Goal: Task Accomplishment & Management: Manage account settings

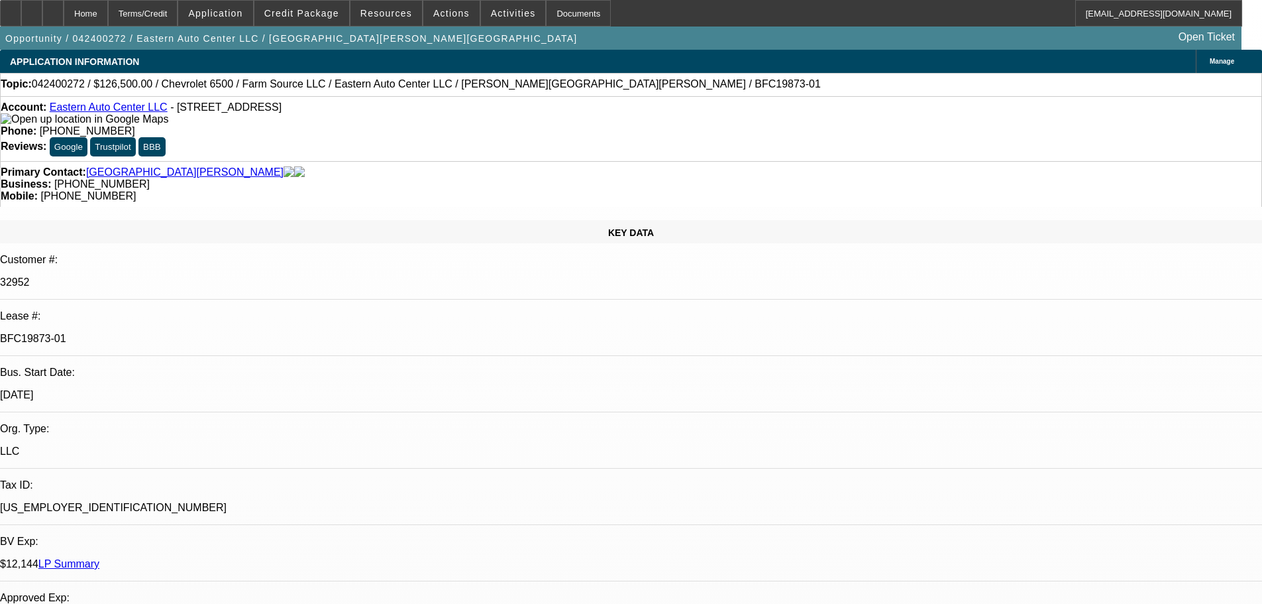
select select "0"
select select "2"
select select "0.1"
select select "4"
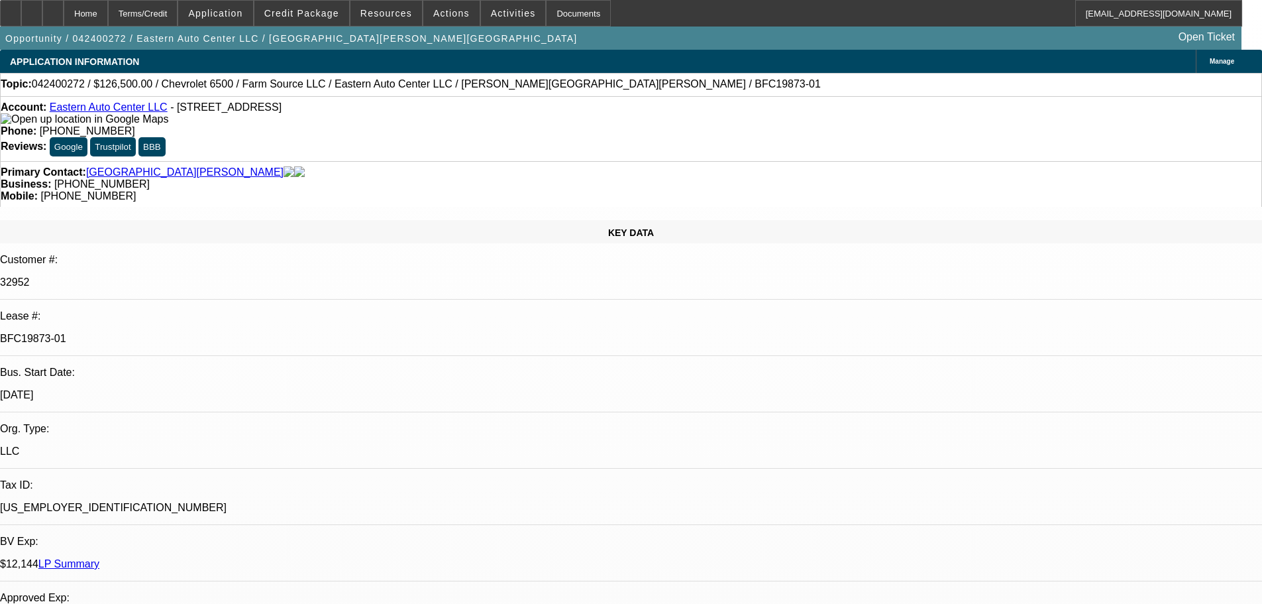
select select "0"
select select "2"
select select "0.1"
select select "4"
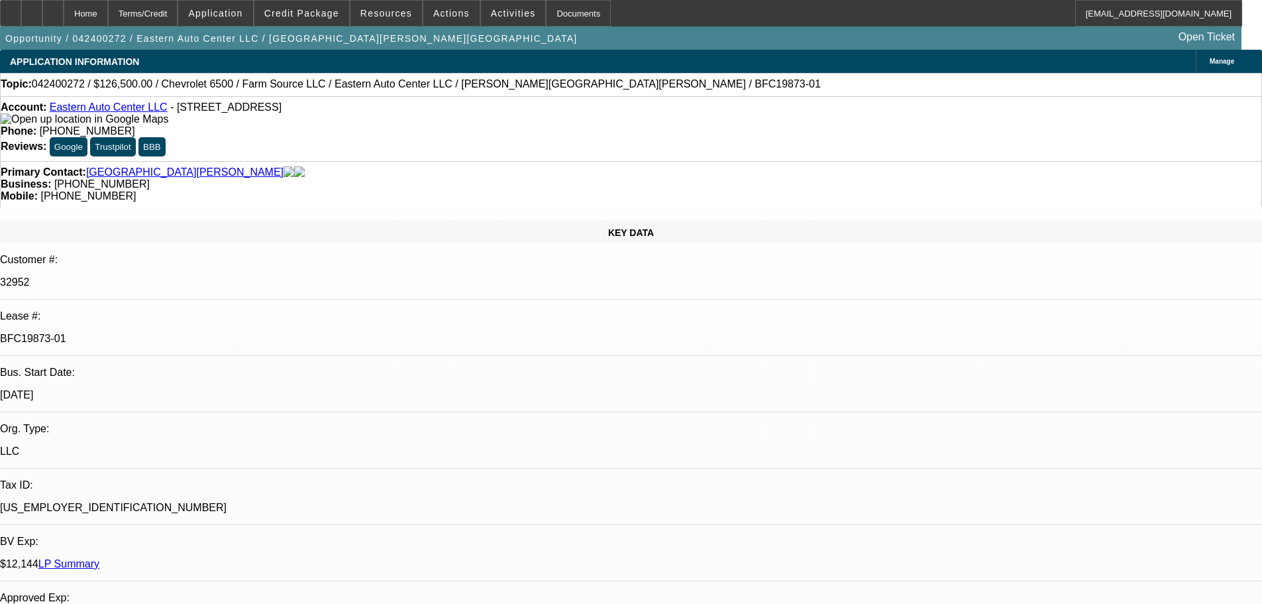
select select "0"
select select "2"
select select "0.1"
select select "4"
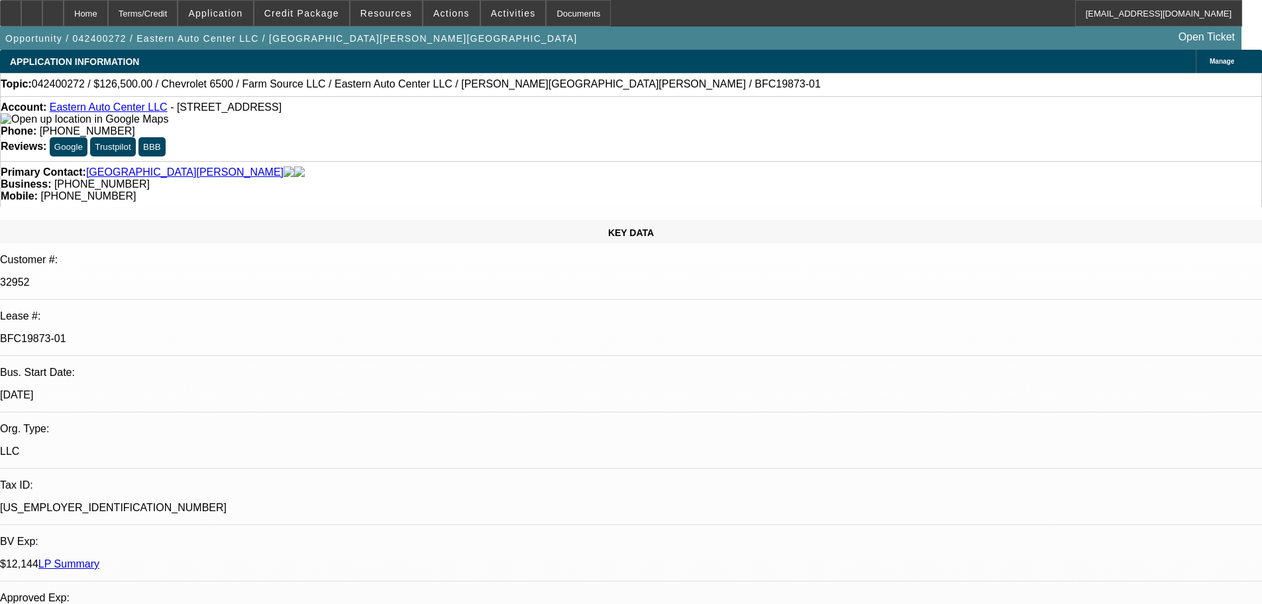
select select "0"
select select "2"
select select "0.1"
select select "4"
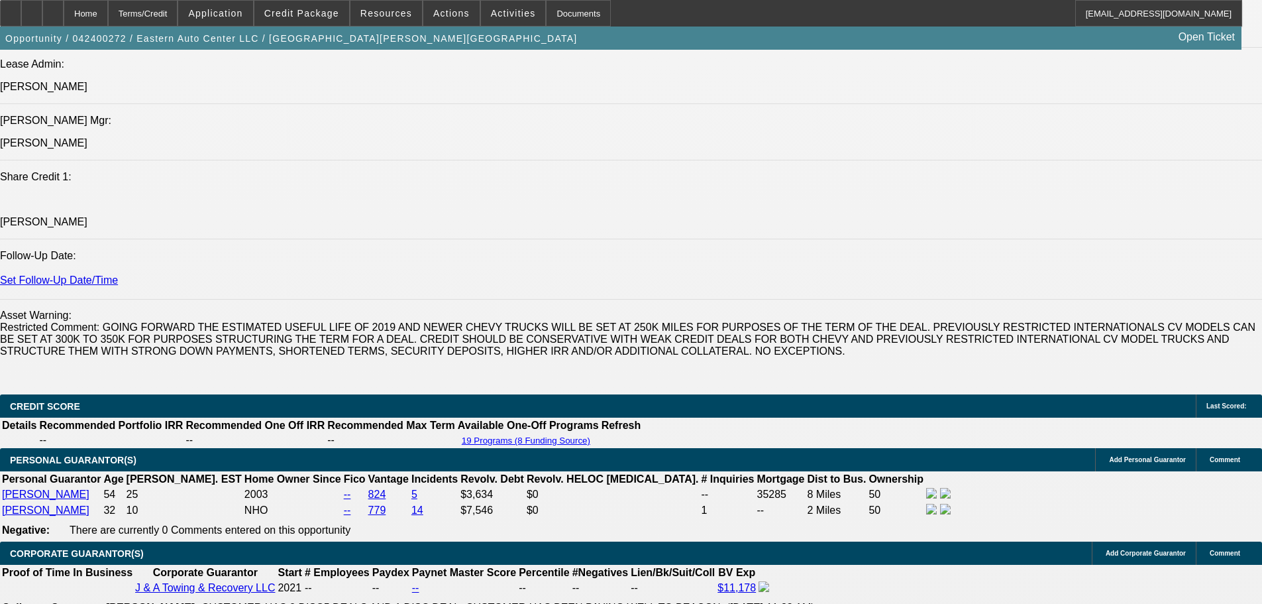
scroll to position [1739, 0]
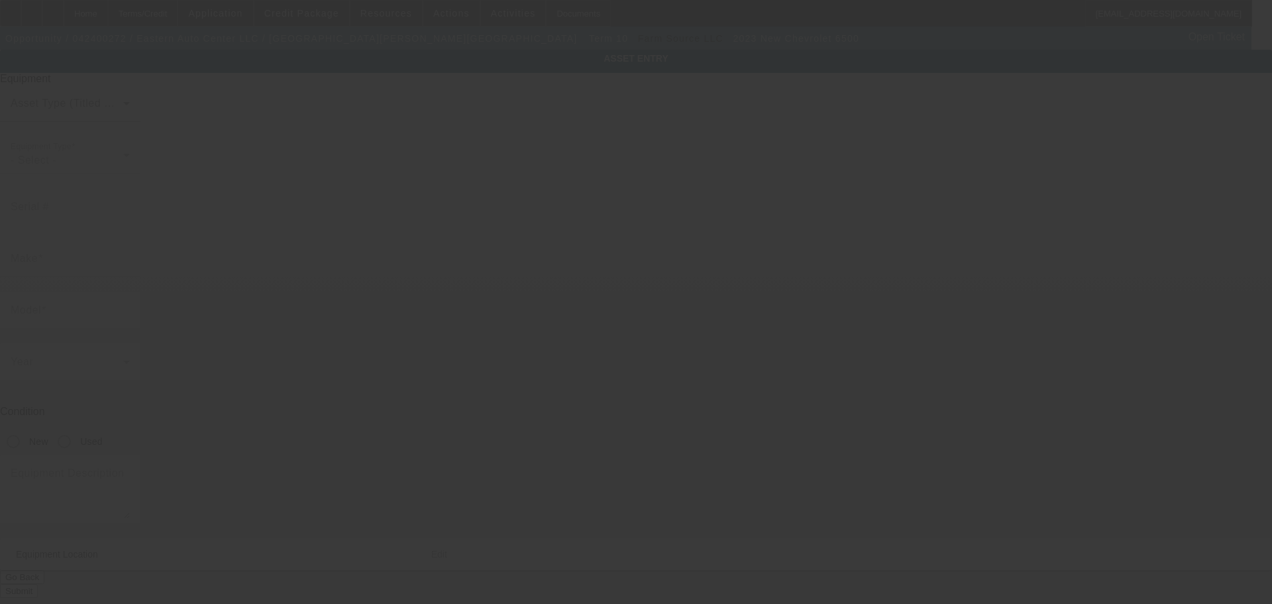
type input "[US_VEHICLE_IDENTIFICATION_NUMBER]"
type input "CHEVROLET"
type input "6500"
radio input "true"
type textarea "With:"
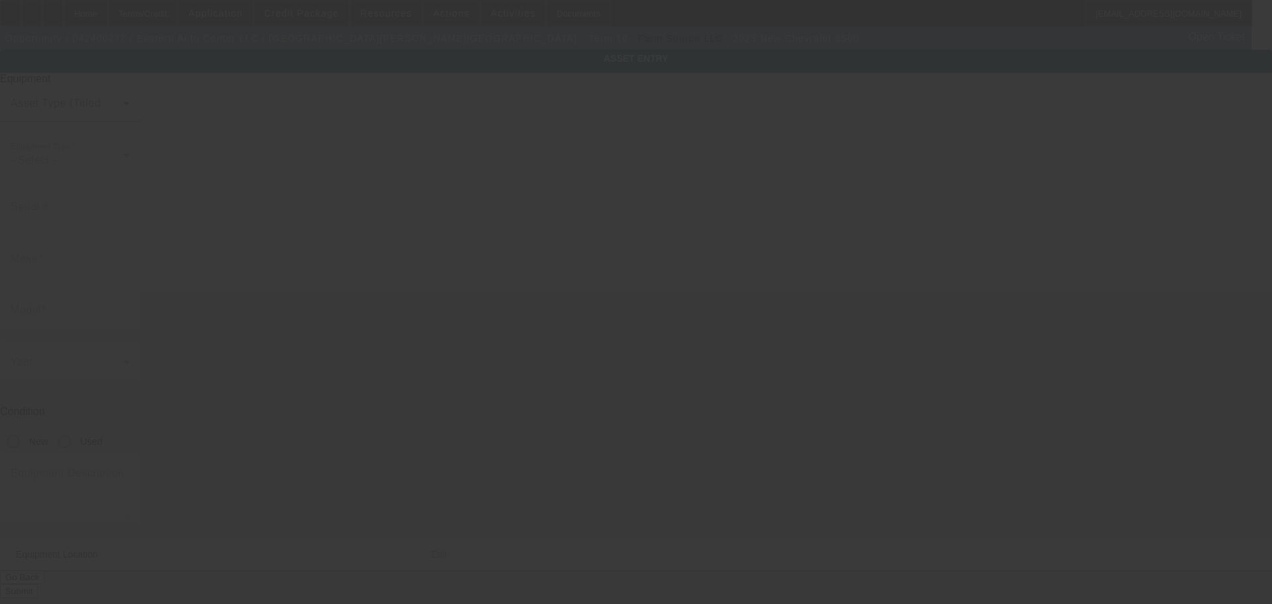
type input "[STREET_ADDRESS]"
type input "Killeen"
type input "76542"
type input "Bell"
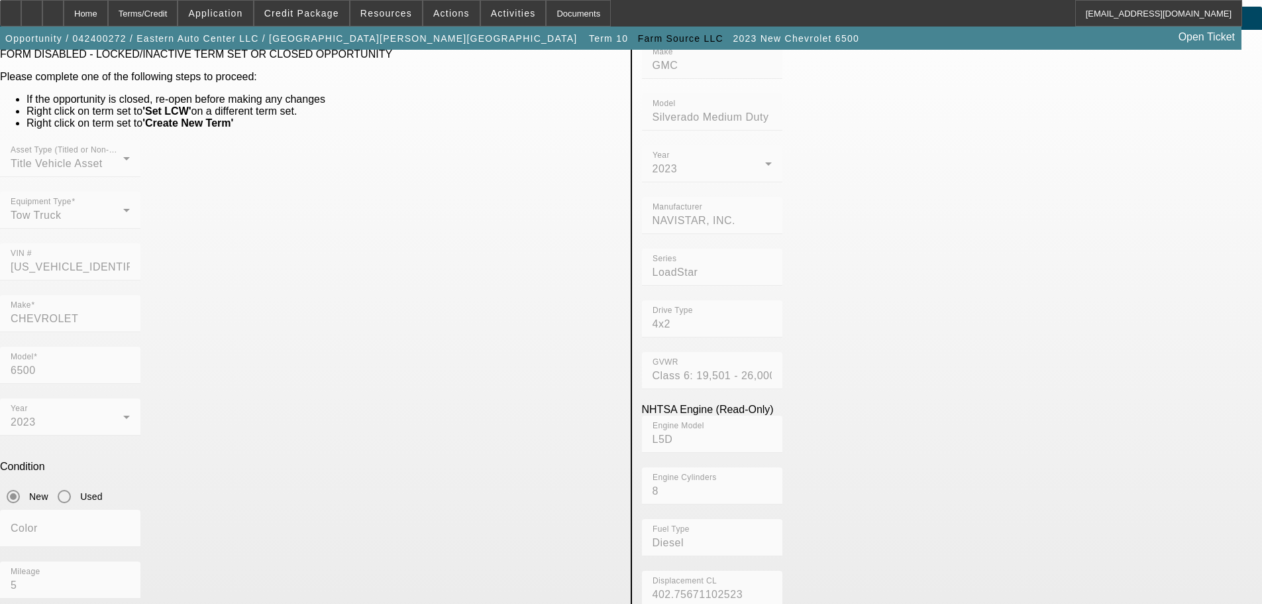
scroll to position [66, 0]
